Goal: Transaction & Acquisition: Book appointment/travel/reservation

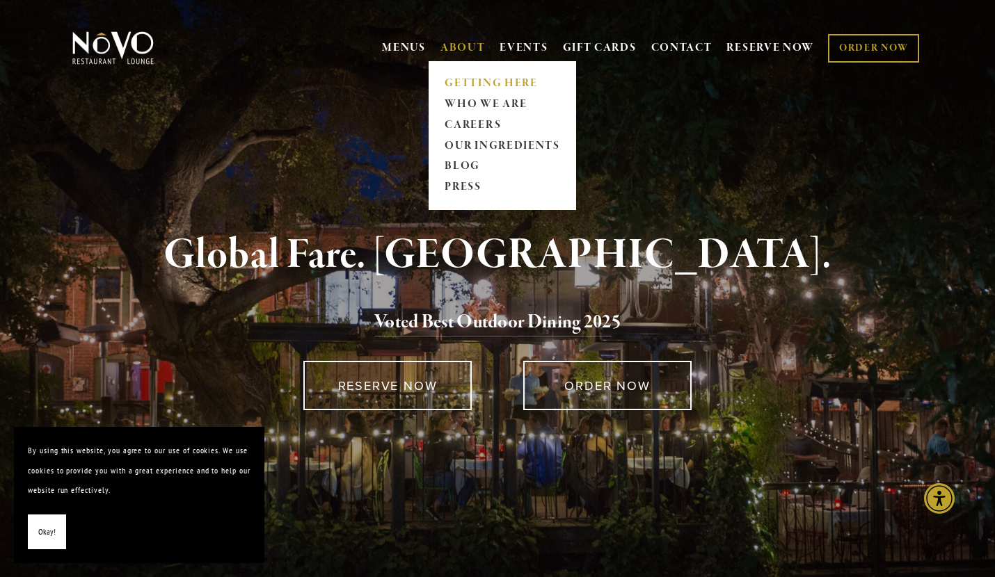
click at [453, 86] on link "GETTING HERE" at bounding box center [502, 83] width 124 height 21
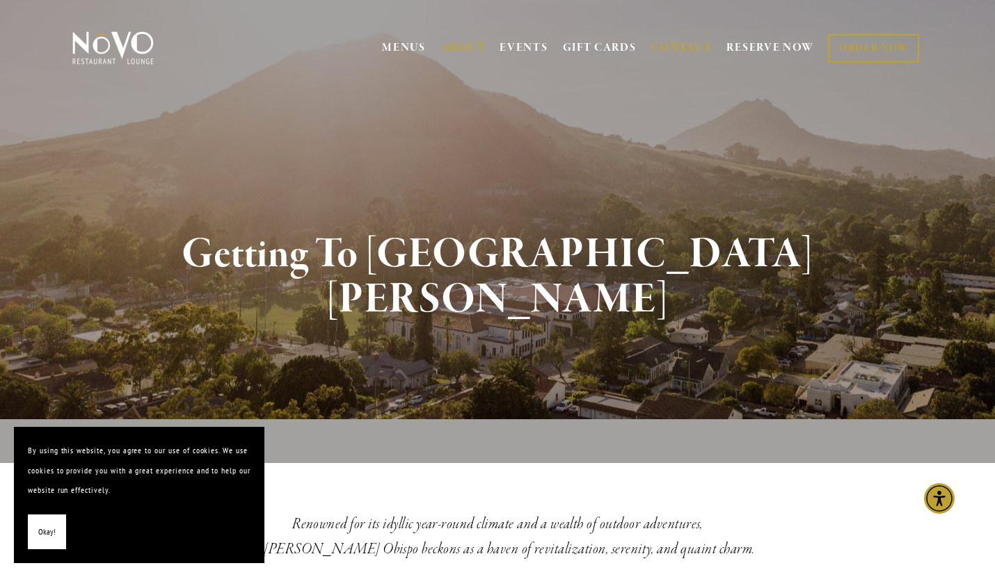
click at [677, 56] on link "CONTACT" at bounding box center [681, 48] width 61 height 26
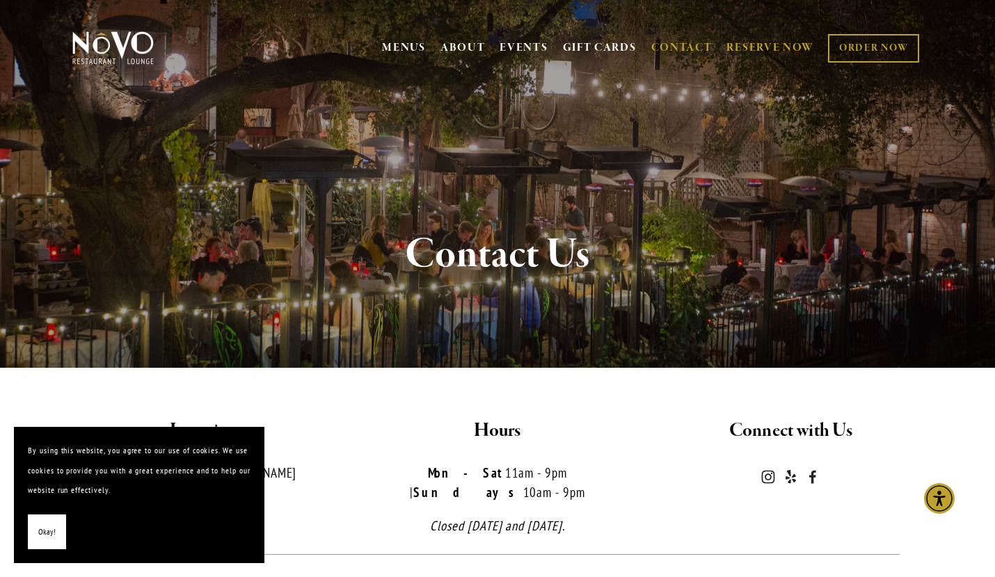
click at [780, 48] on link "RESERVE NOW" at bounding box center [770, 48] width 88 height 26
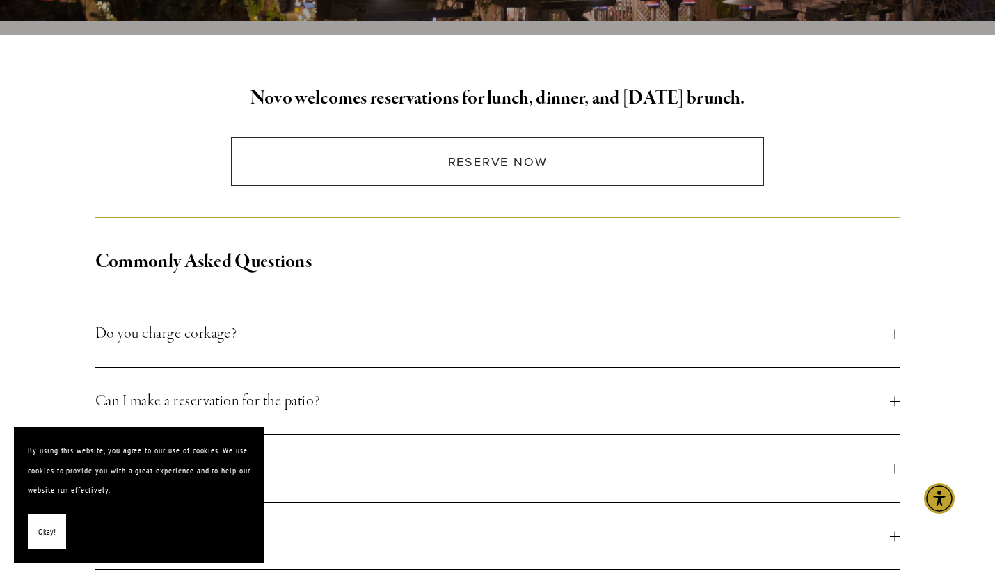
scroll to position [347, 0]
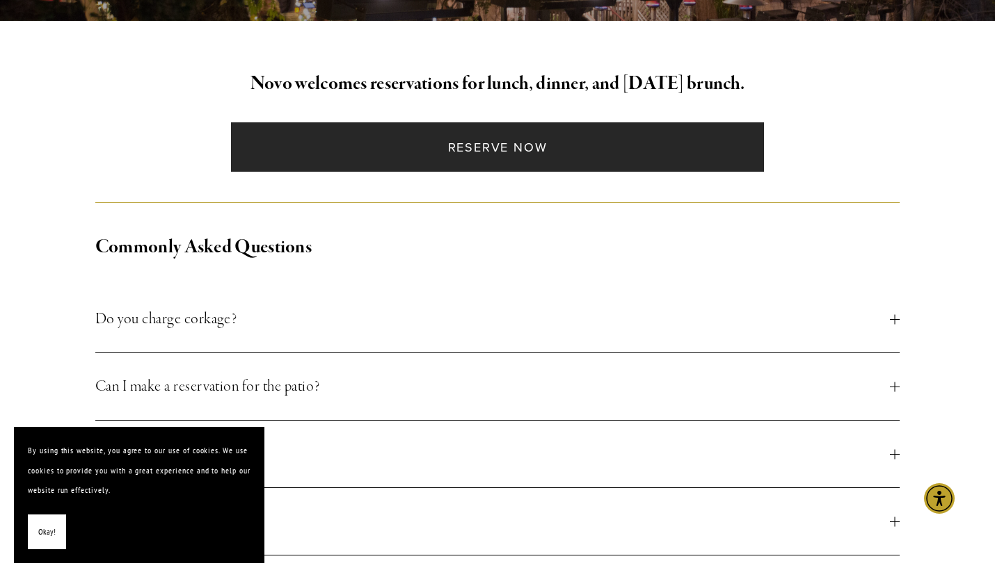
click at [380, 150] on link "Reserve Now" at bounding box center [497, 146] width 533 height 49
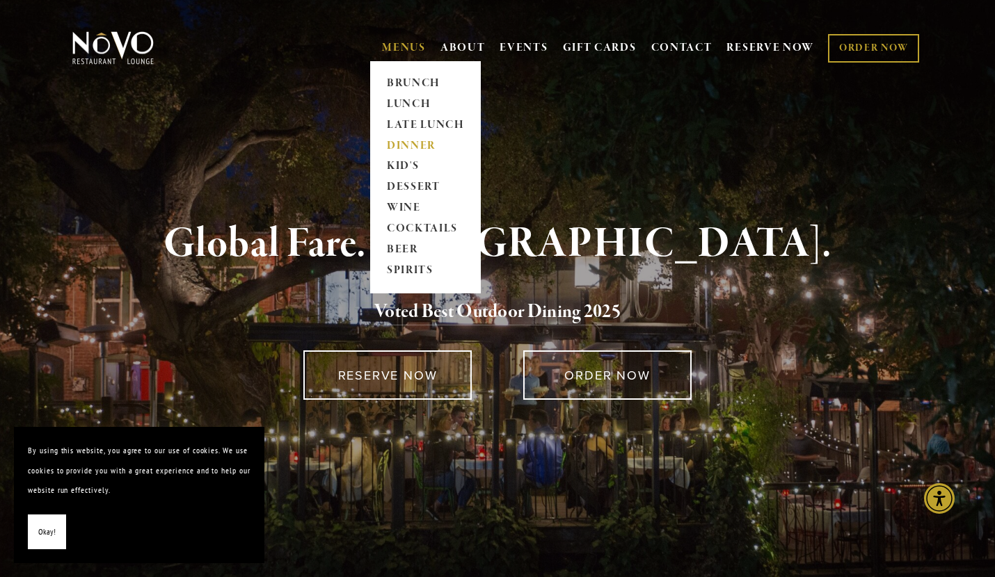
click at [402, 145] on link "DINNER" at bounding box center [425, 146] width 87 height 21
